Goal: Task Accomplishment & Management: Manage account settings

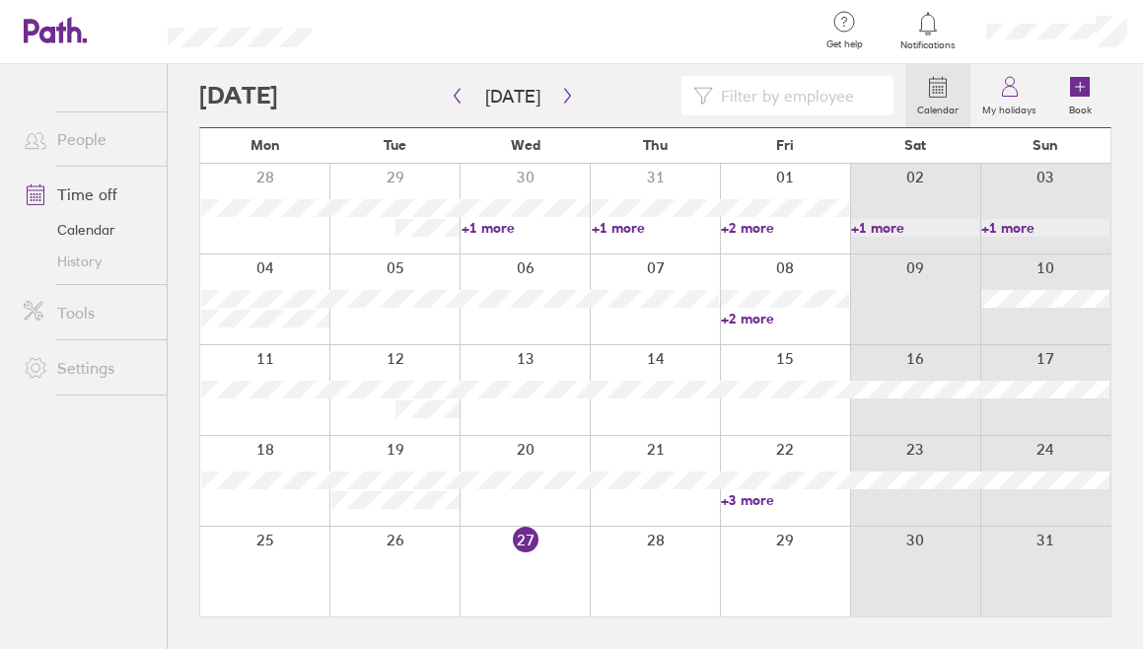
click at [429, 558] on div at bounding box center [394, 572] width 130 height 90
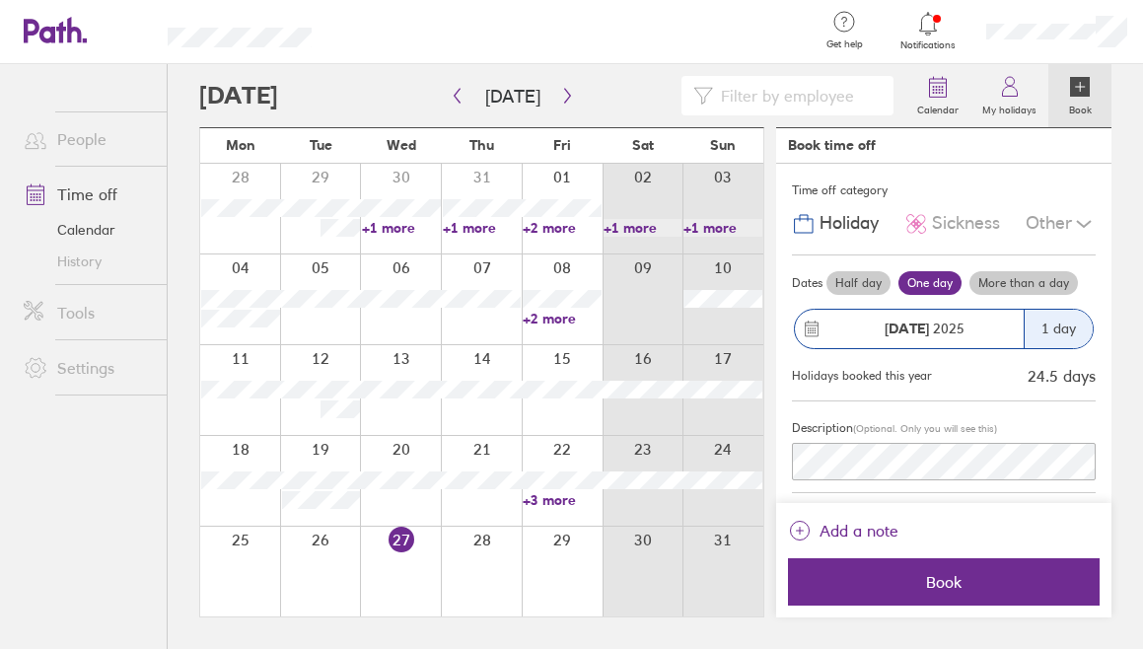
click at [318, 573] on div at bounding box center [320, 572] width 81 height 90
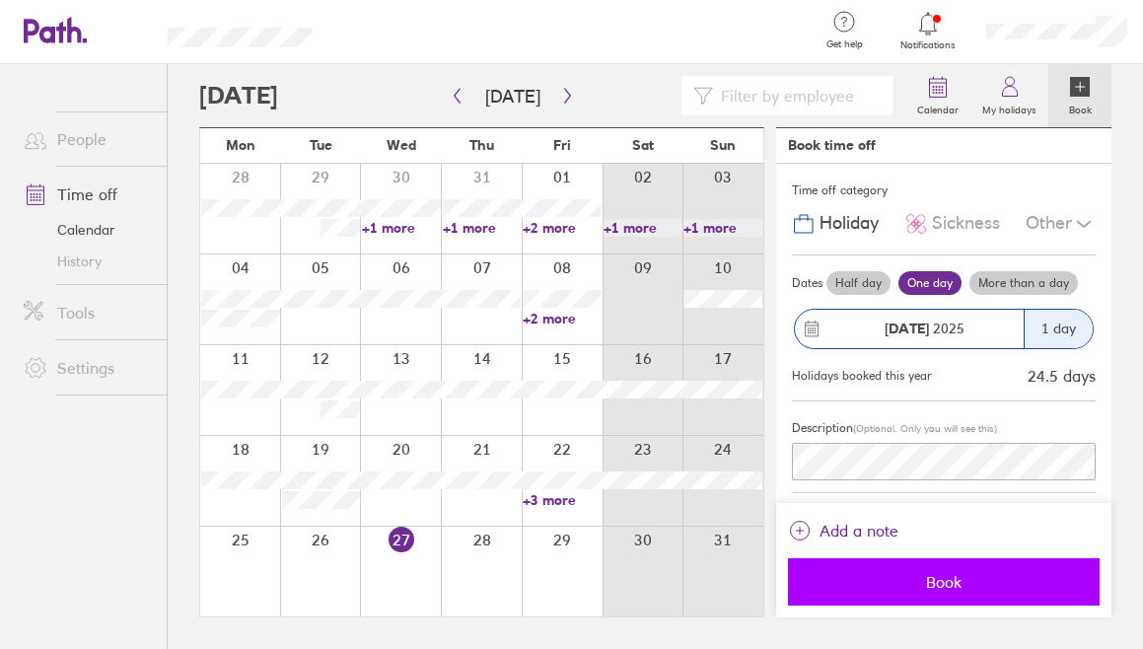
click at [900, 584] on span "Book" at bounding box center [944, 582] width 284 height 18
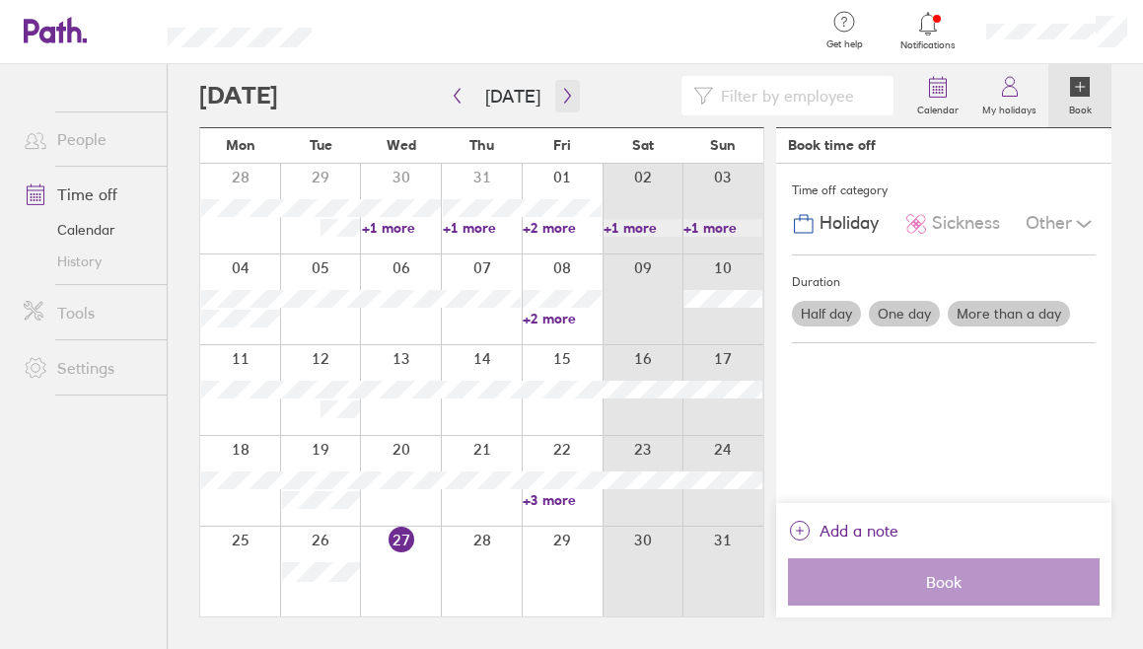
click at [561, 98] on icon "button" at bounding box center [567, 96] width 15 height 16
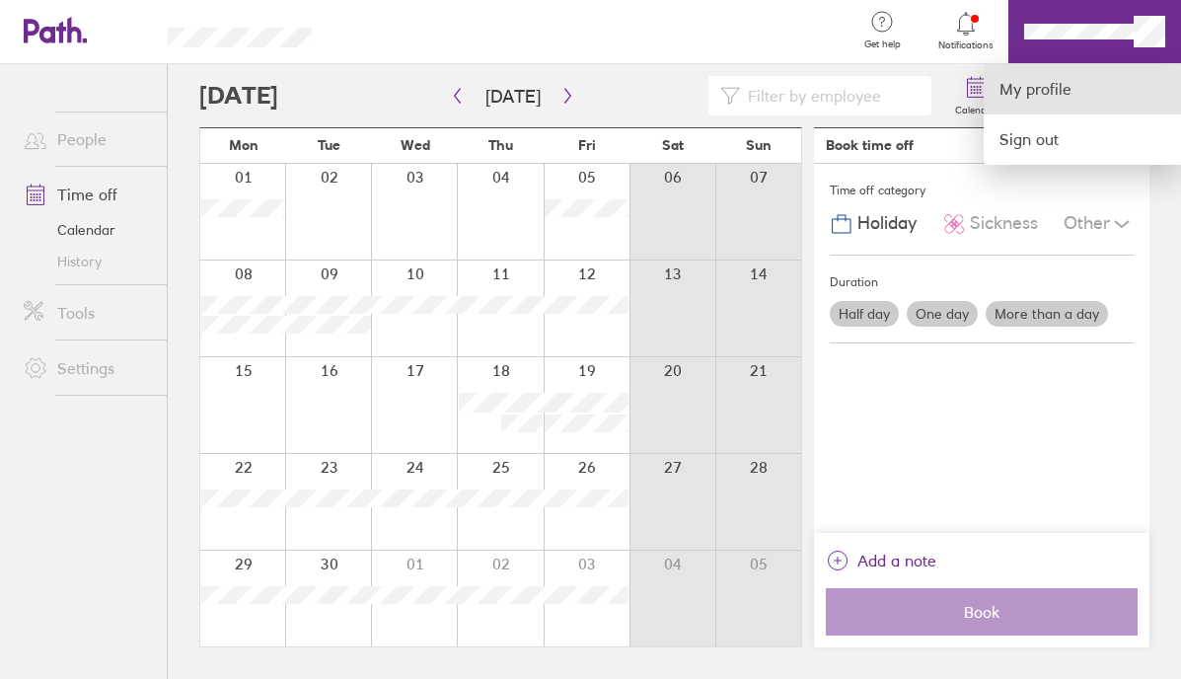
click at [1036, 81] on link "My profile" at bounding box center [1082, 89] width 197 height 50
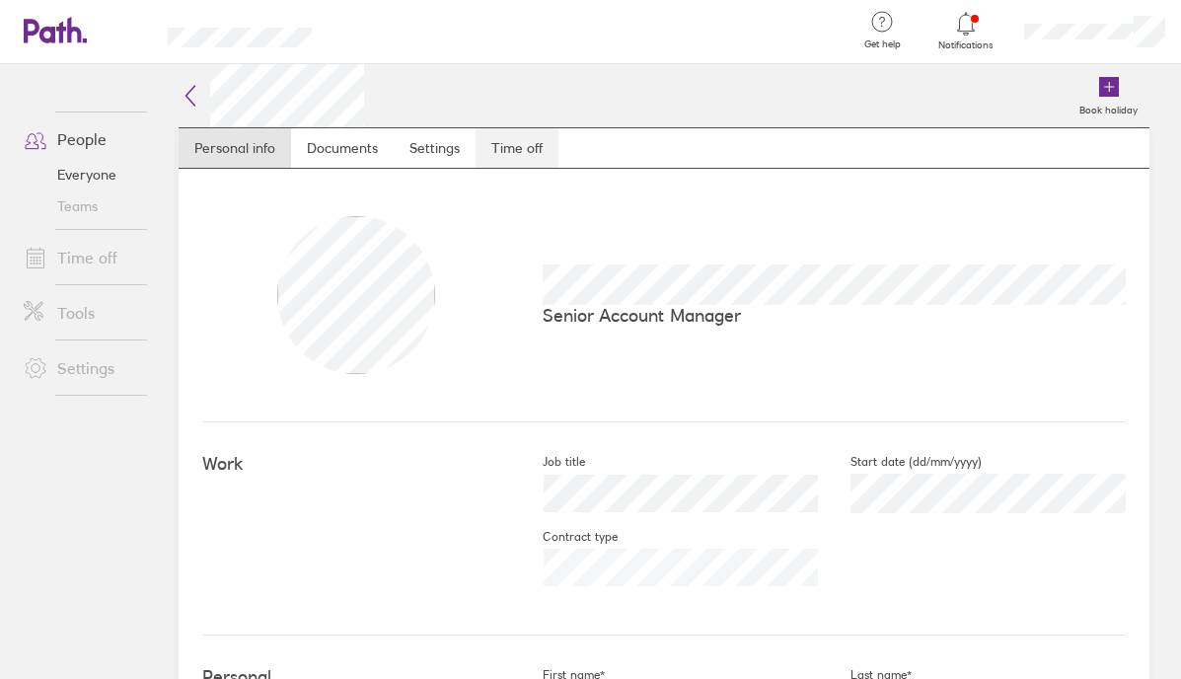
click at [518, 156] on link "Time off" at bounding box center [516, 147] width 83 height 39
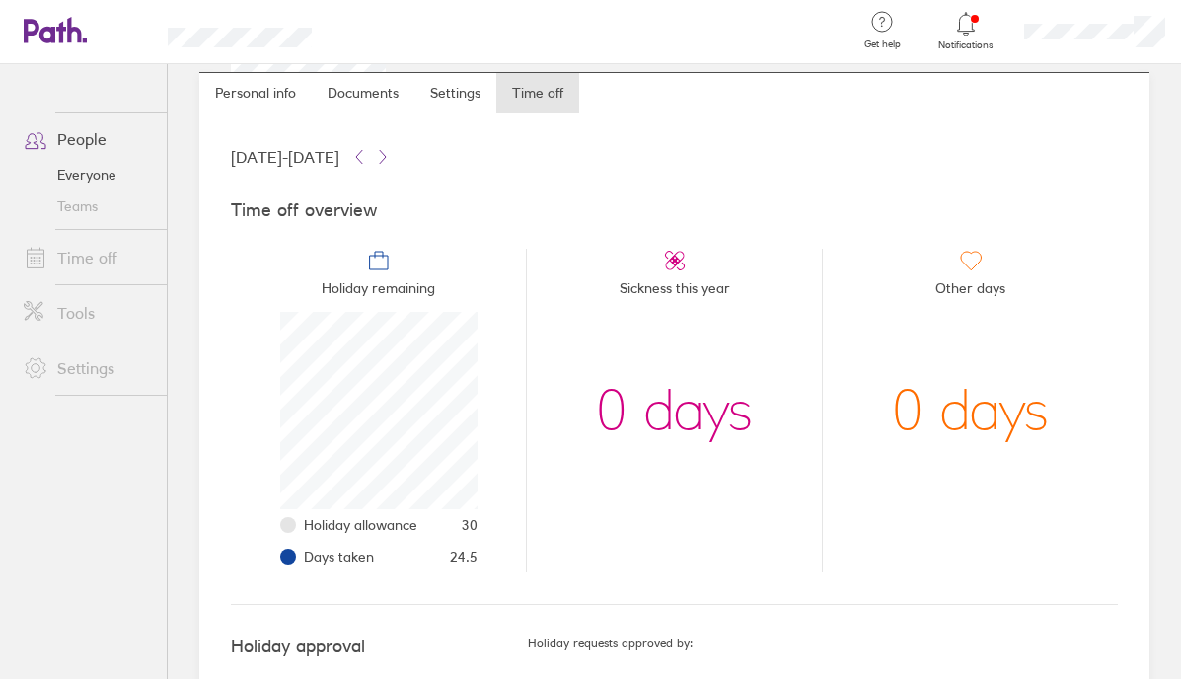
scroll to position [58, 0]
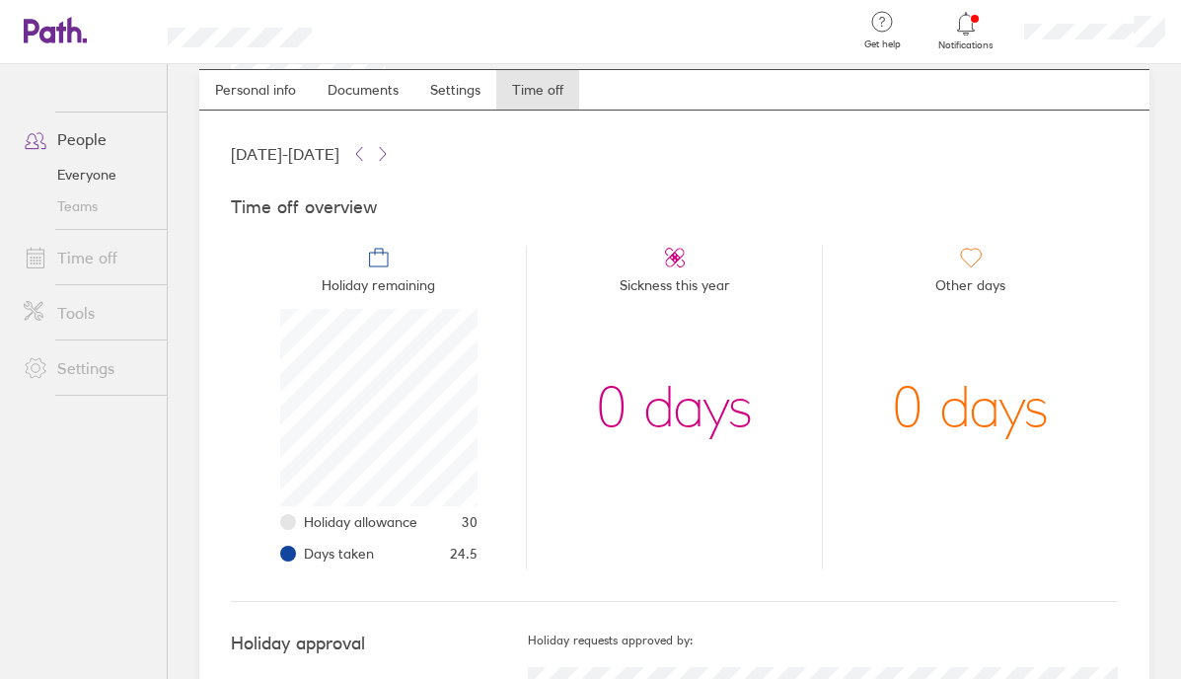
click at [43, 37] on icon at bounding box center [45, 31] width 42 height 24
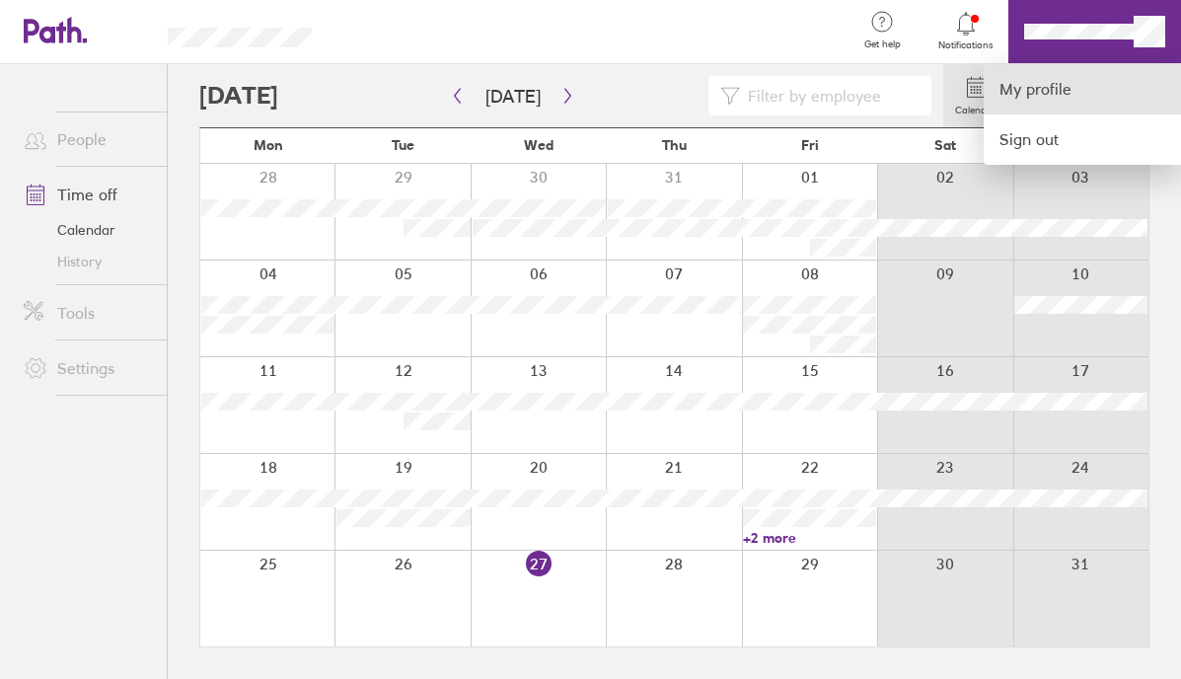
click at [1048, 91] on link "My profile" at bounding box center [1082, 89] width 197 height 50
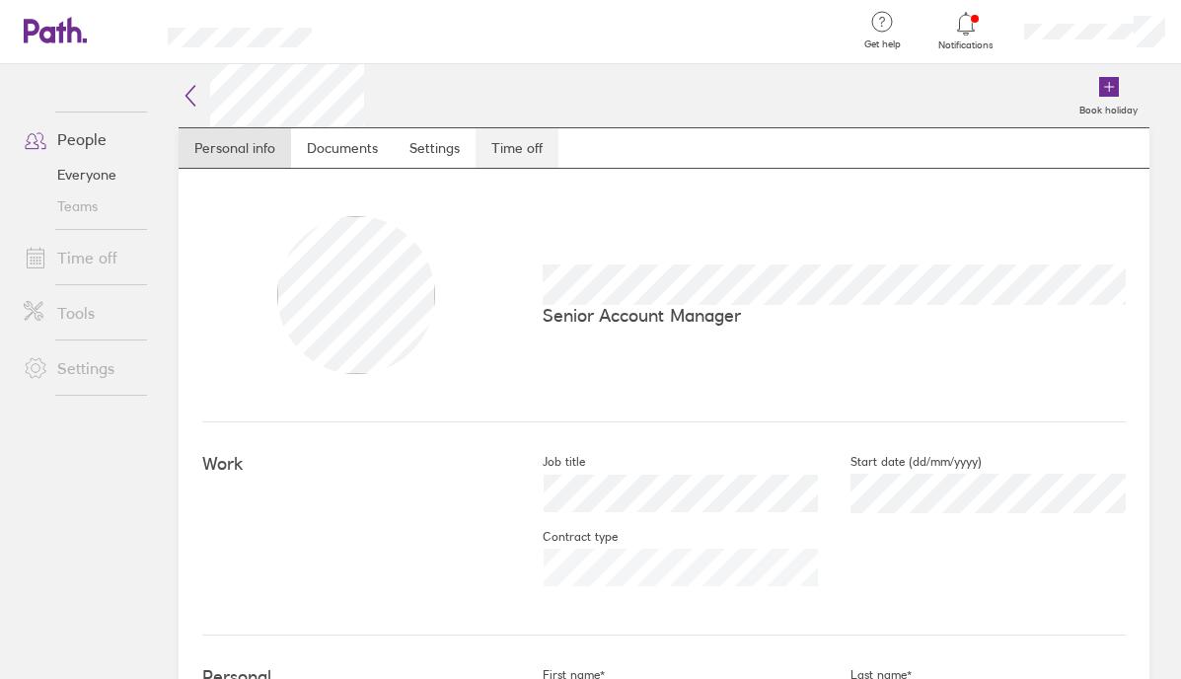
click at [506, 147] on link "Time off" at bounding box center [516, 147] width 83 height 39
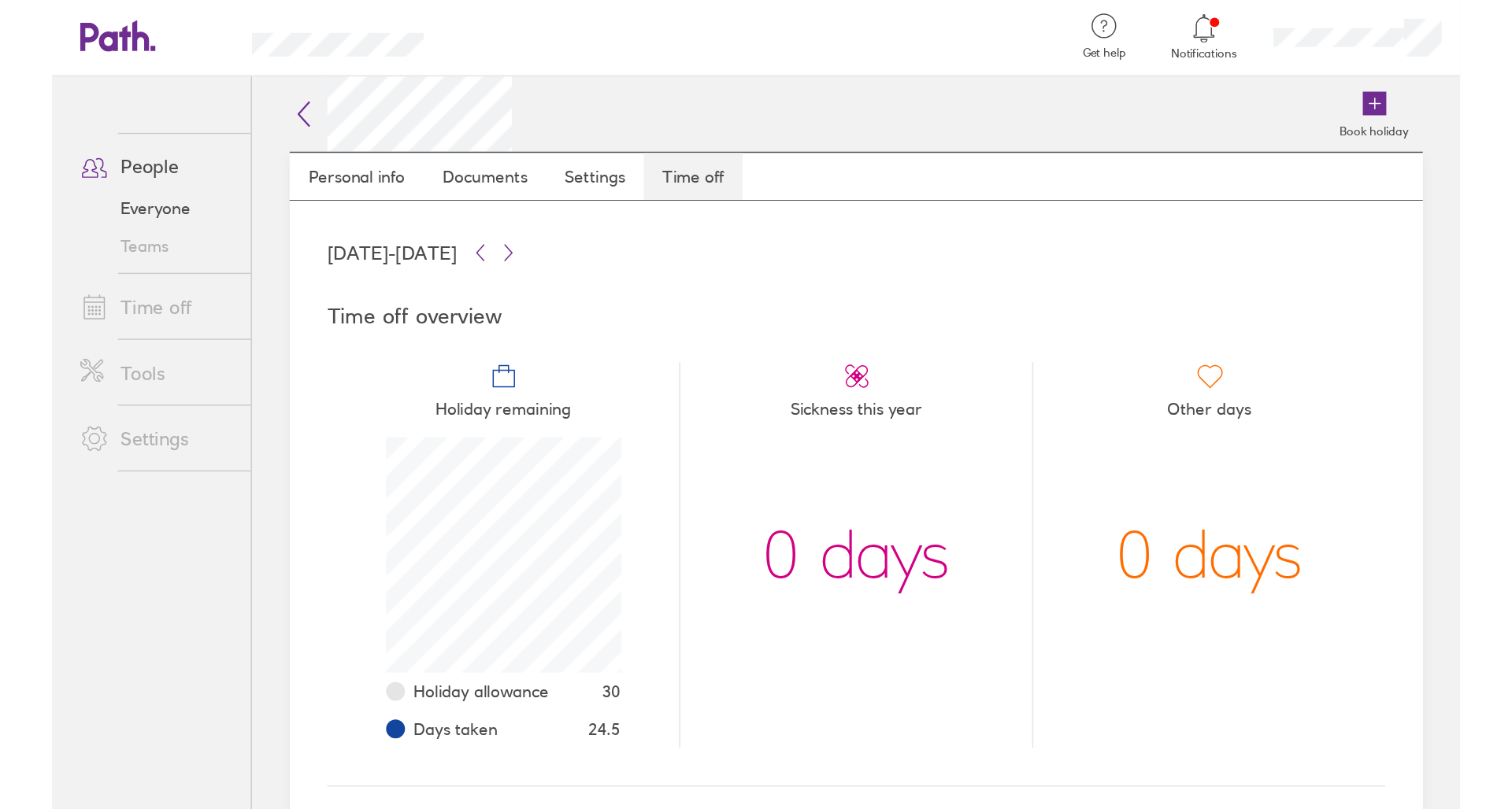
scroll to position [157, 157]
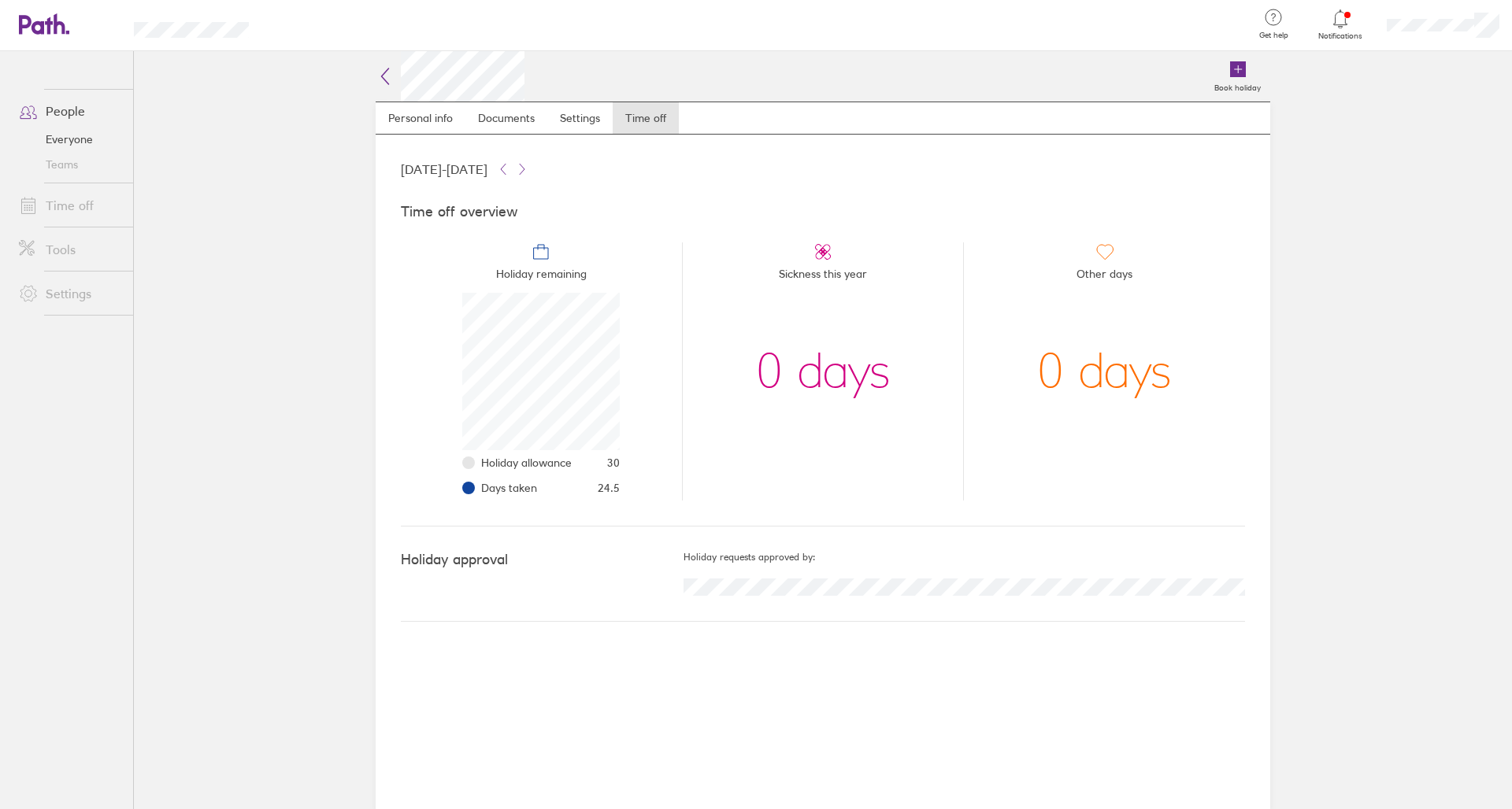
click at [948, 34] on div at bounding box center [1443, 25] width 138 height 50
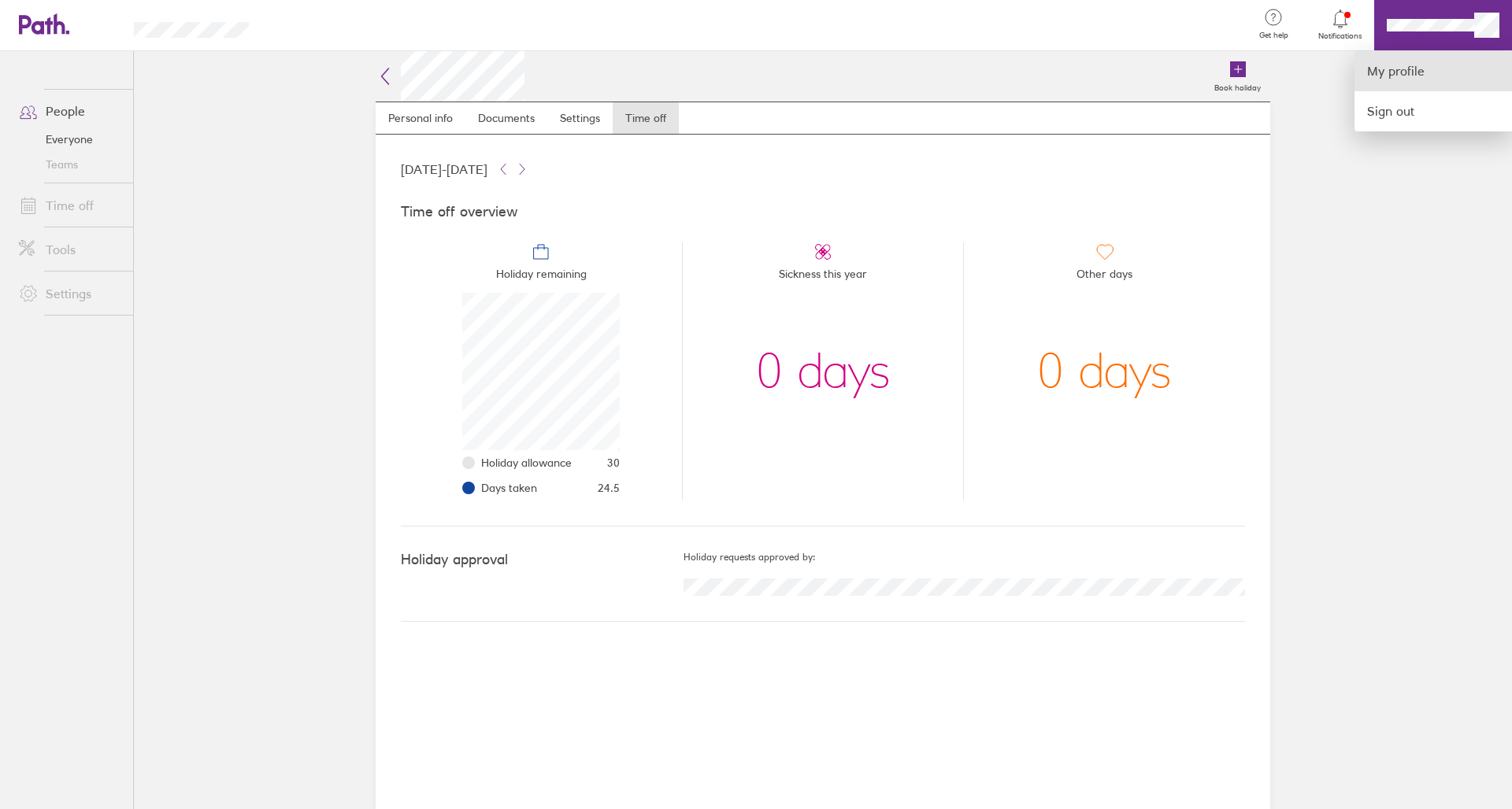
click at [948, 70] on link "My profile" at bounding box center [1433, 71] width 157 height 40
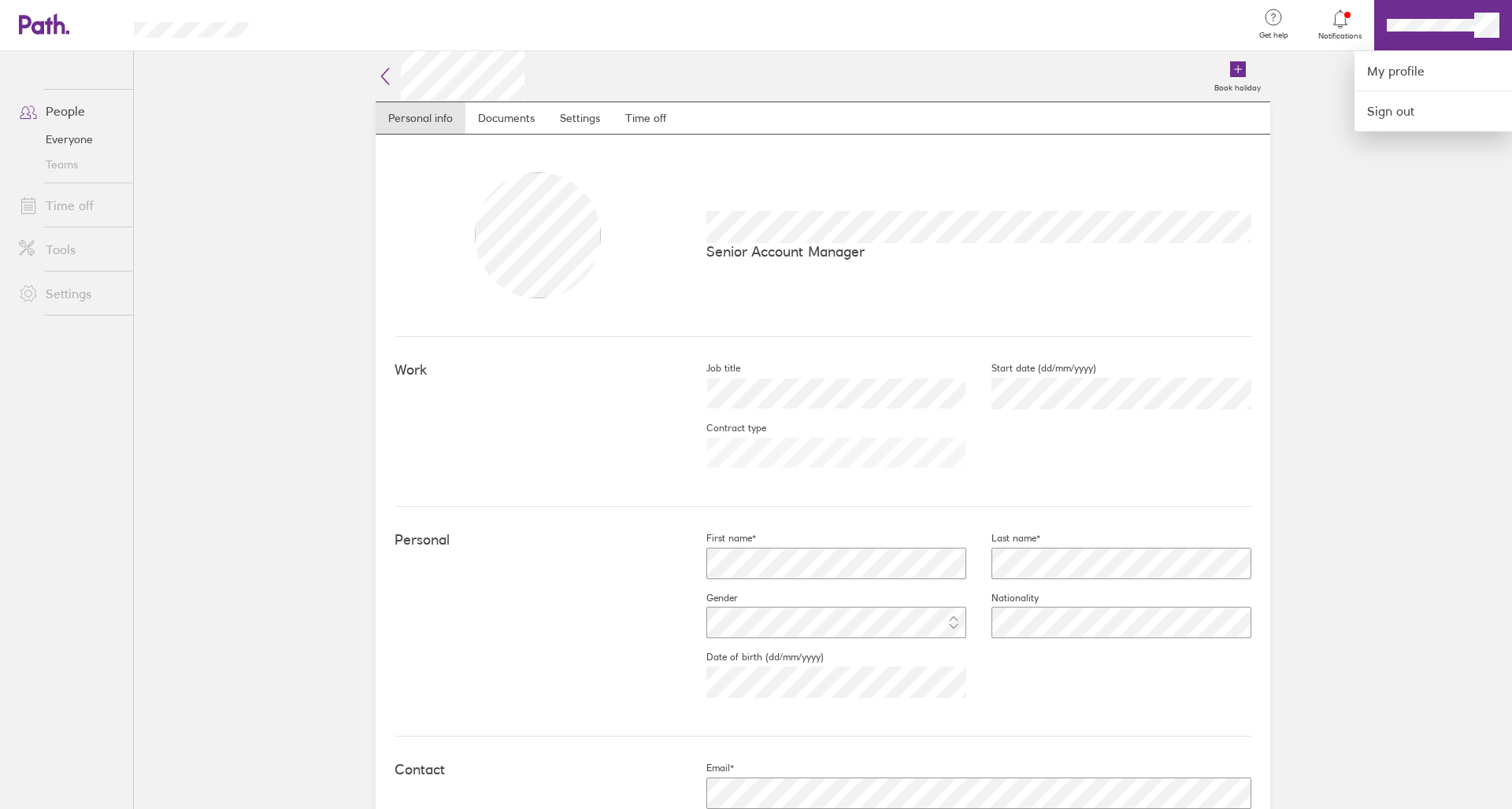
click at [641, 111] on div at bounding box center [756, 404] width 1512 height 809
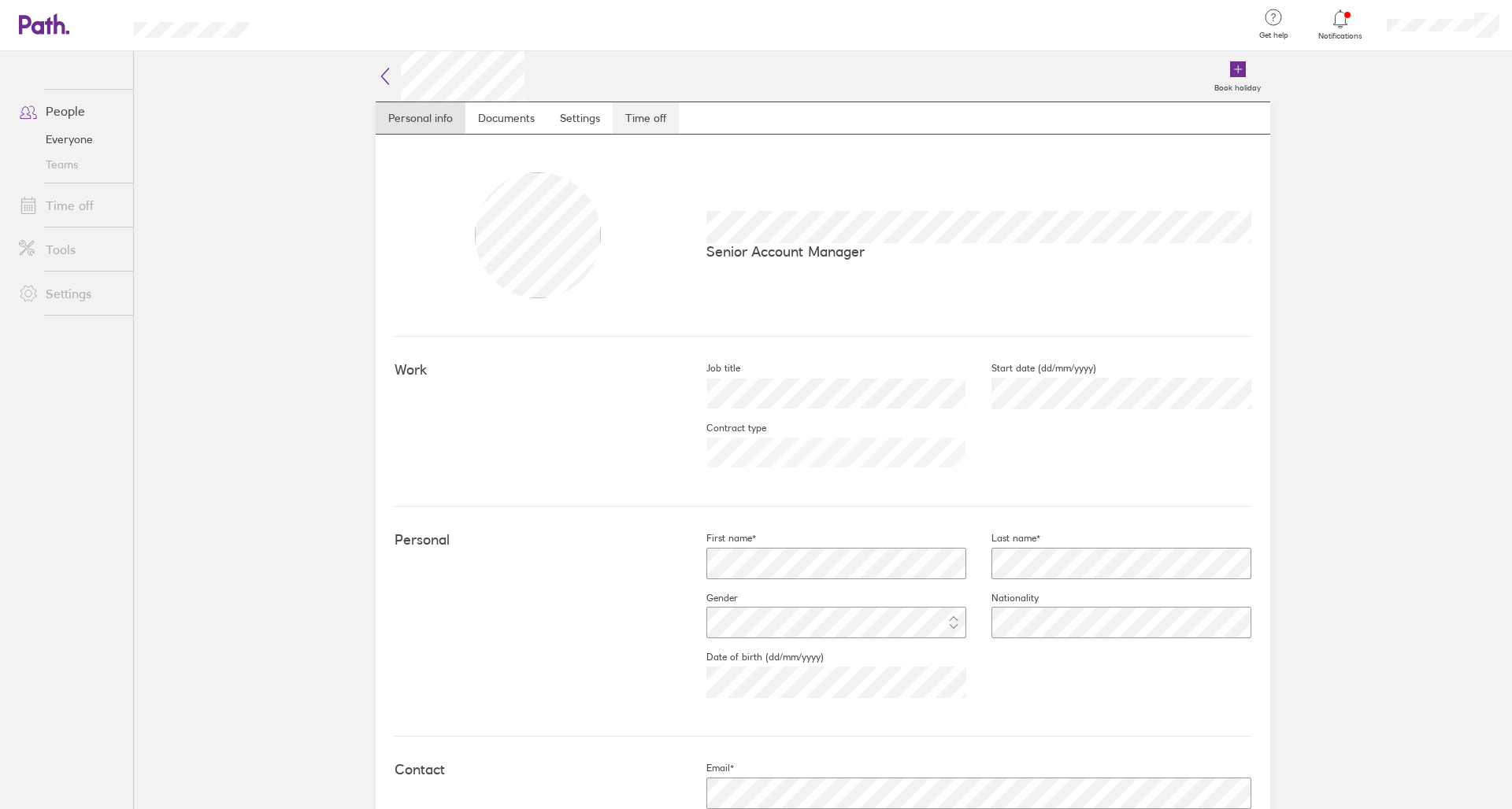
click at [650, 121] on link "Time off" at bounding box center [645, 117] width 66 height 31
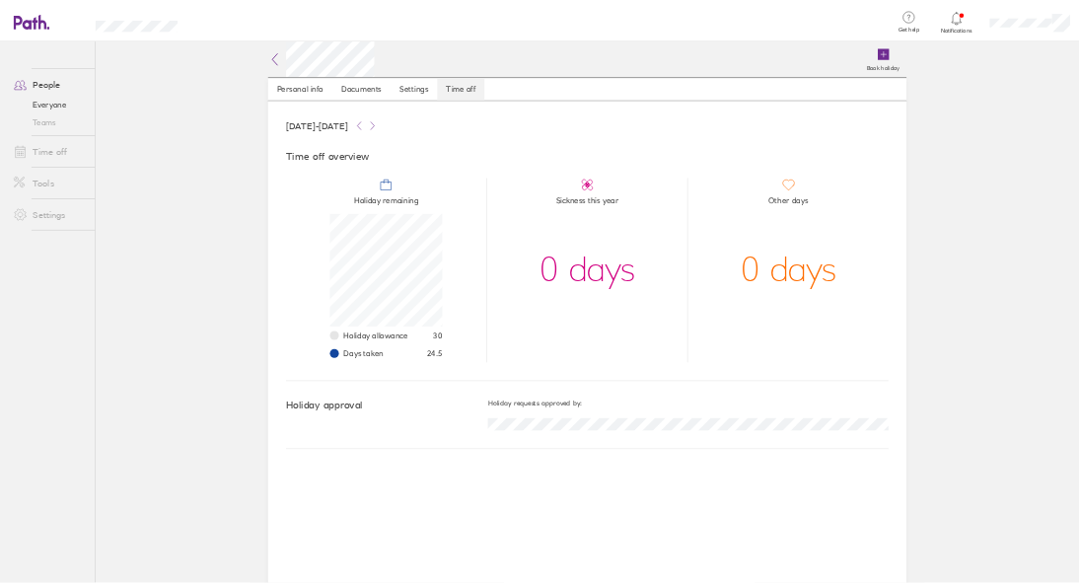
scroll to position [197, 197]
